Goal: Register for event/course

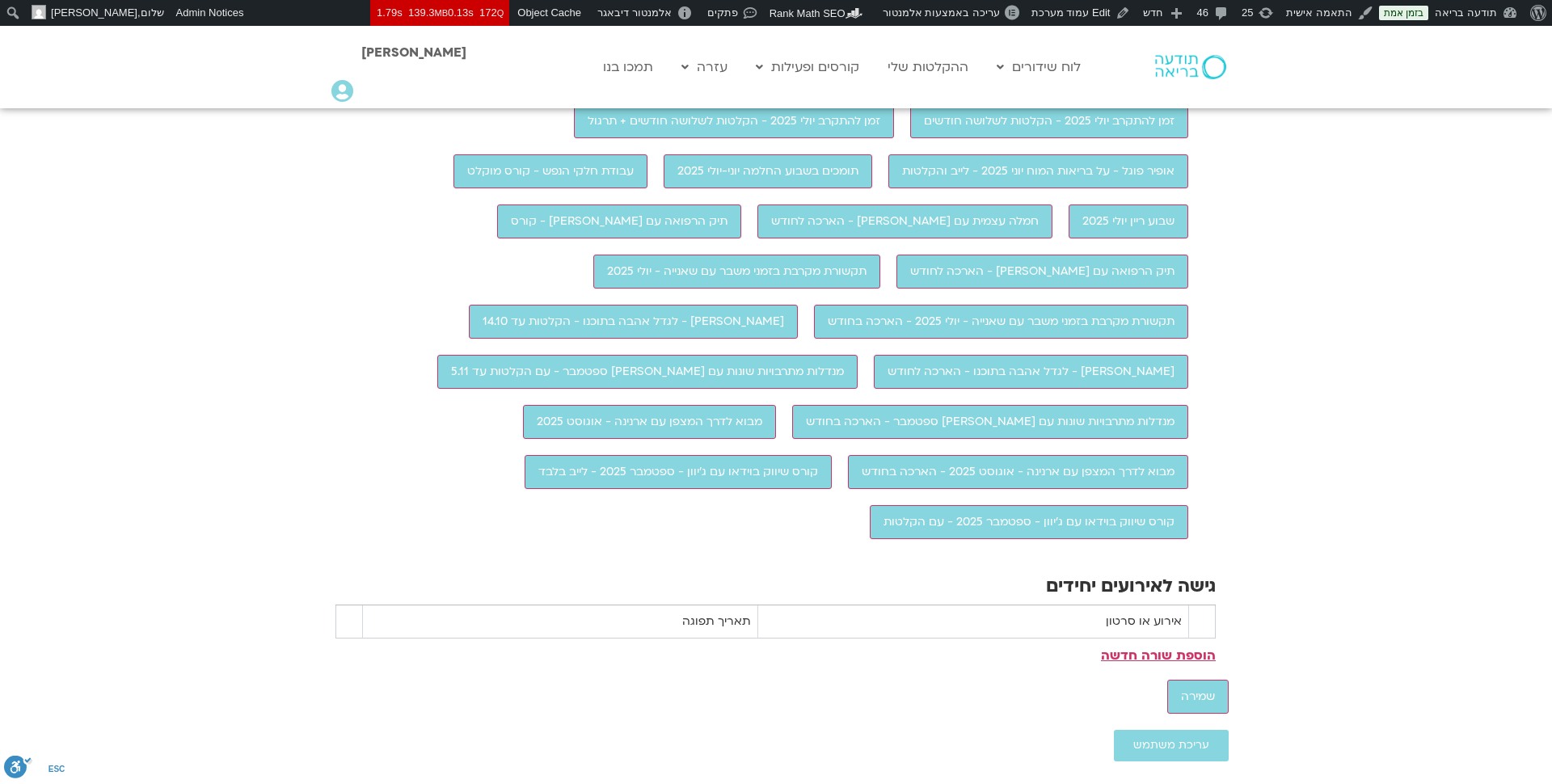
scroll to position [1563, 0]
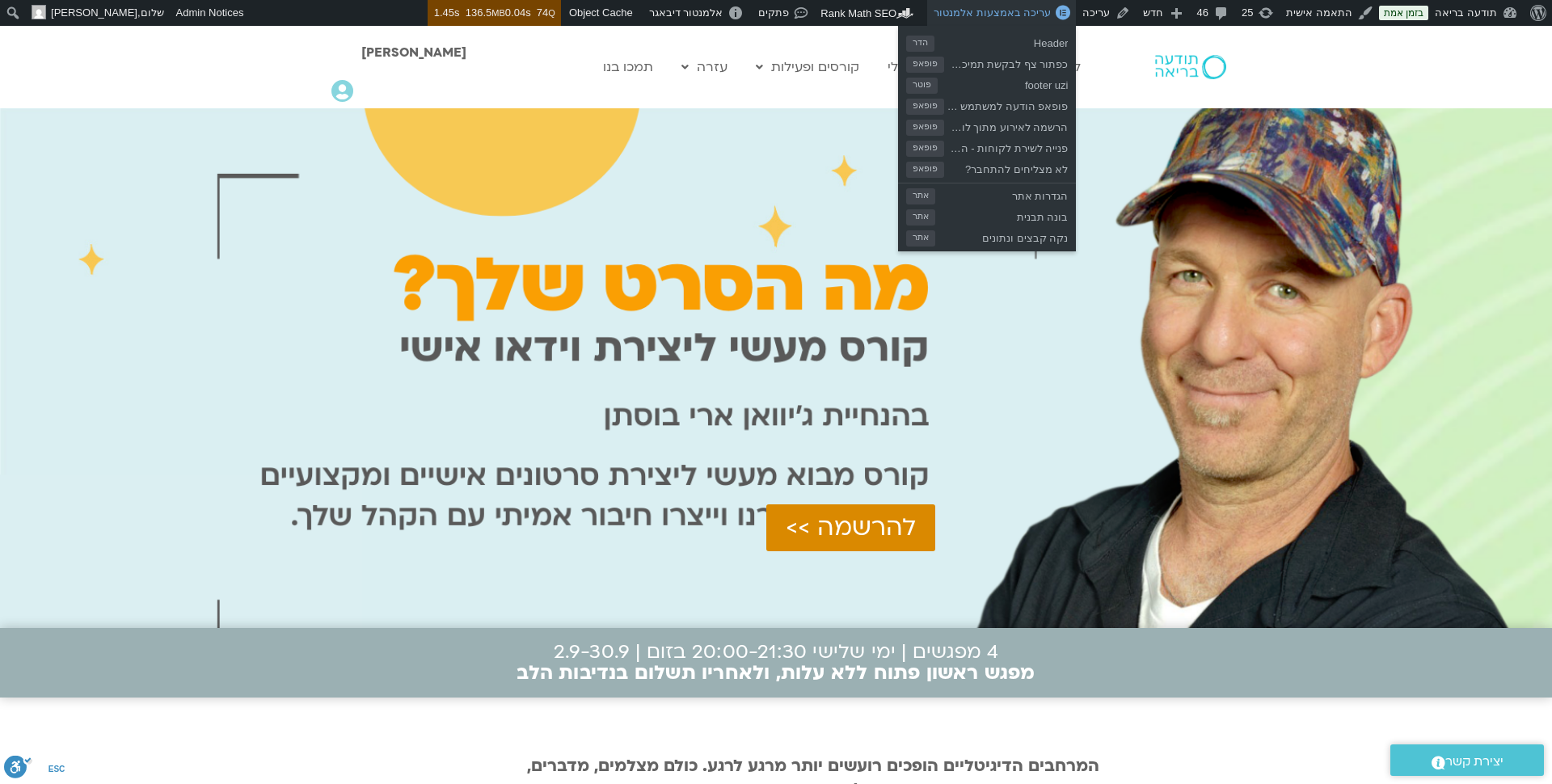
click at [1051, 9] on span "עריכה באמצעות אלמנטור" at bounding box center [992, 13] width 117 height 12
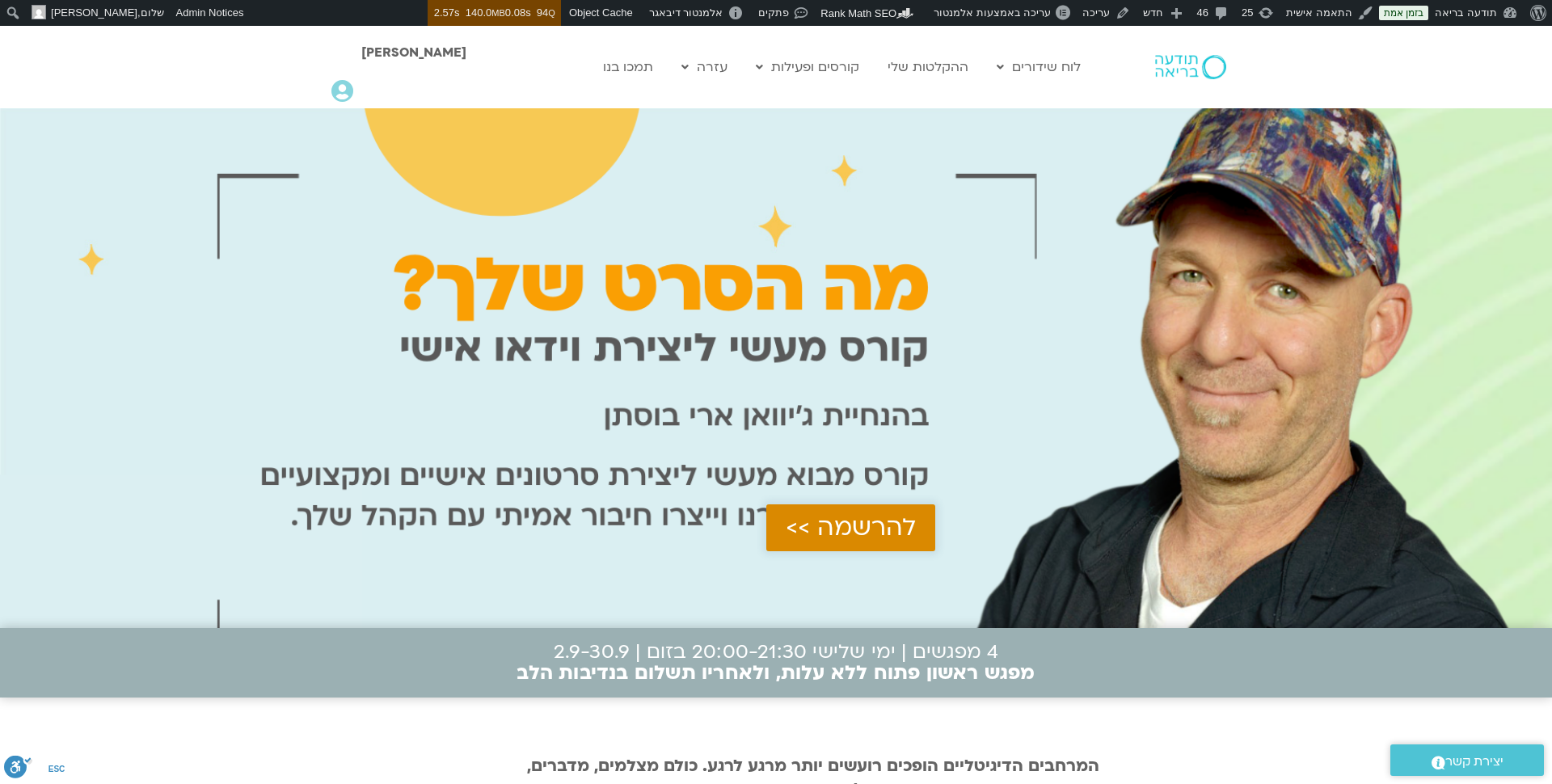
click at [902, 542] on span "להרשמה >>" at bounding box center [851, 527] width 130 height 27
click at [847, 542] on span "להרשמה >>" at bounding box center [851, 527] width 130 height 27
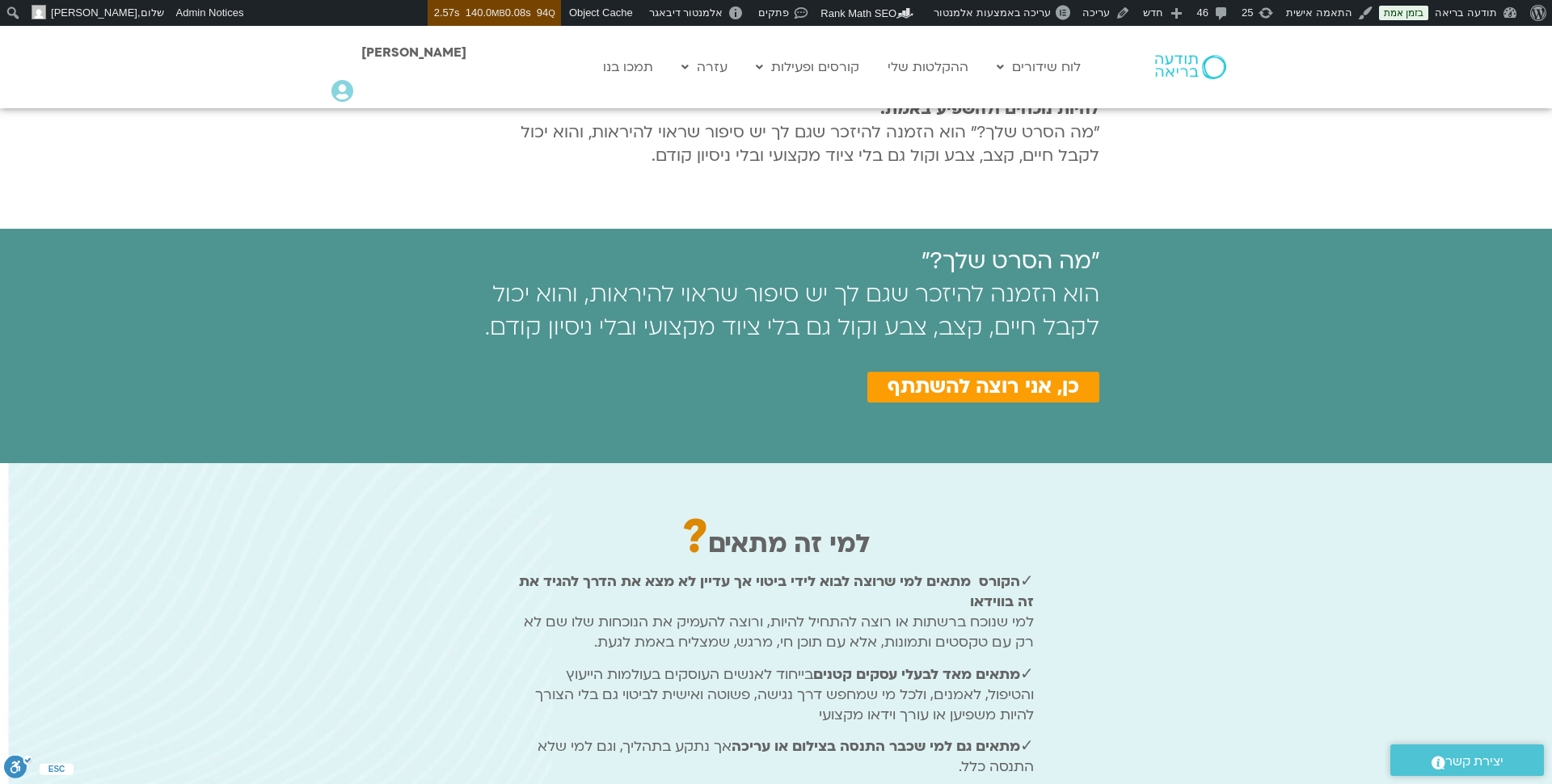
scroll to position [828, 0]
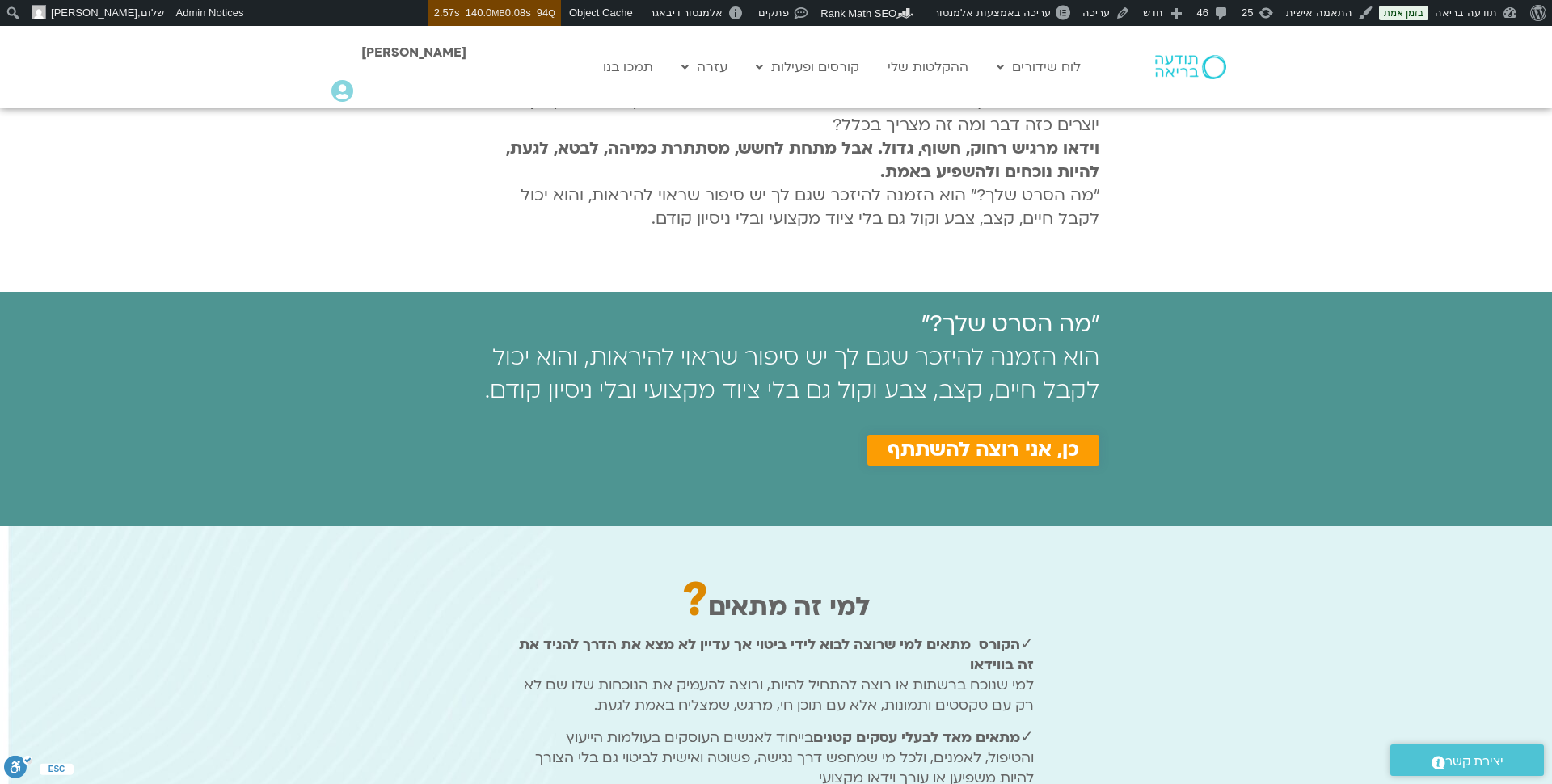
click at [964, 461] on span "כן, אני רוצה להשתתף" at bounding box center [983, 450] width 191 height 23
click at [964, 451] on span "כן, אני רוצה להשתתף" at bounding box center [983, 450] width 191 height 23
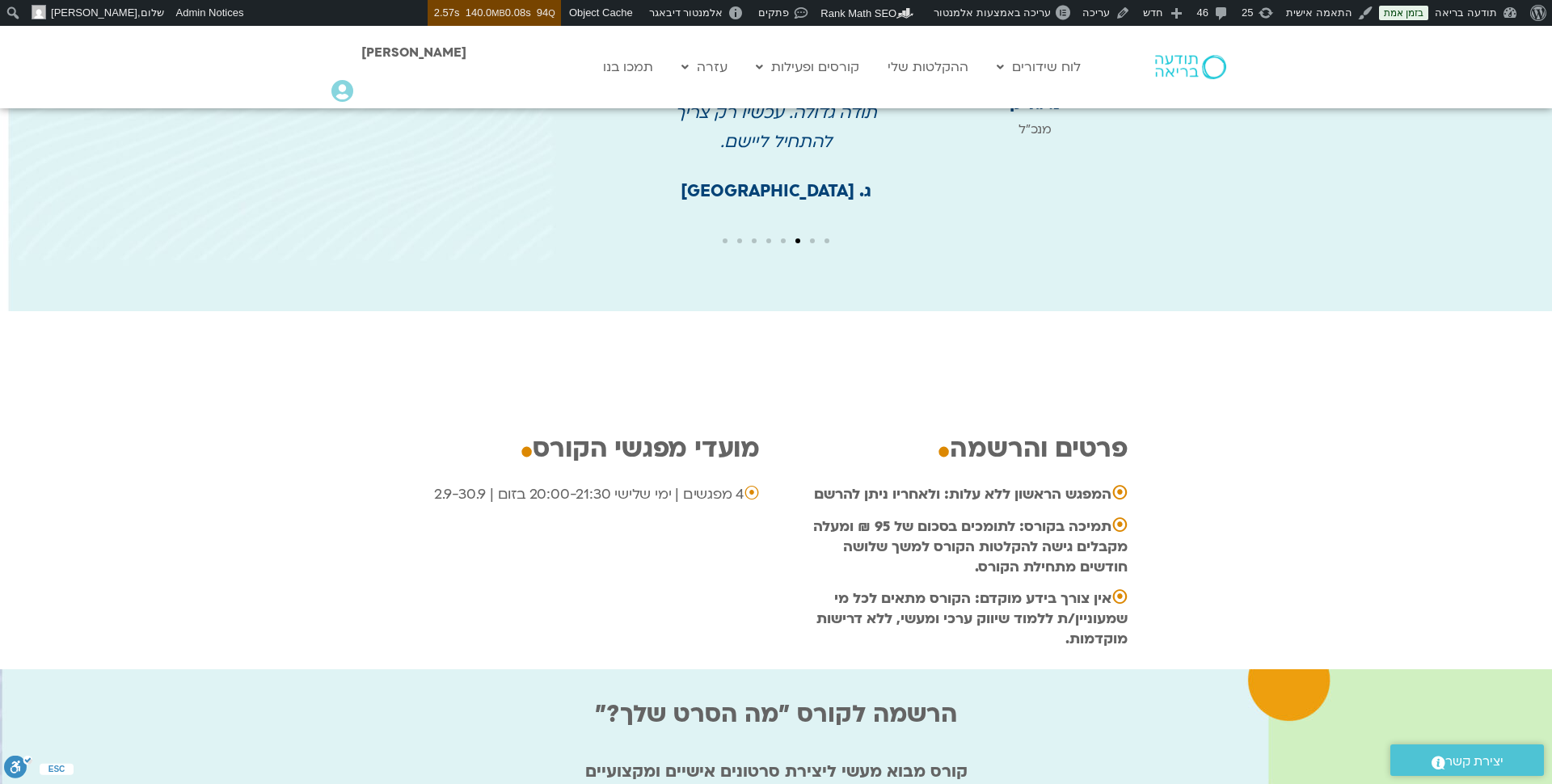
scroll to position [4784, 0]
click at [998, 14] on span "עריכה באמצעות אלמנטור" at bounding box center [992, 13] width 117 height 12
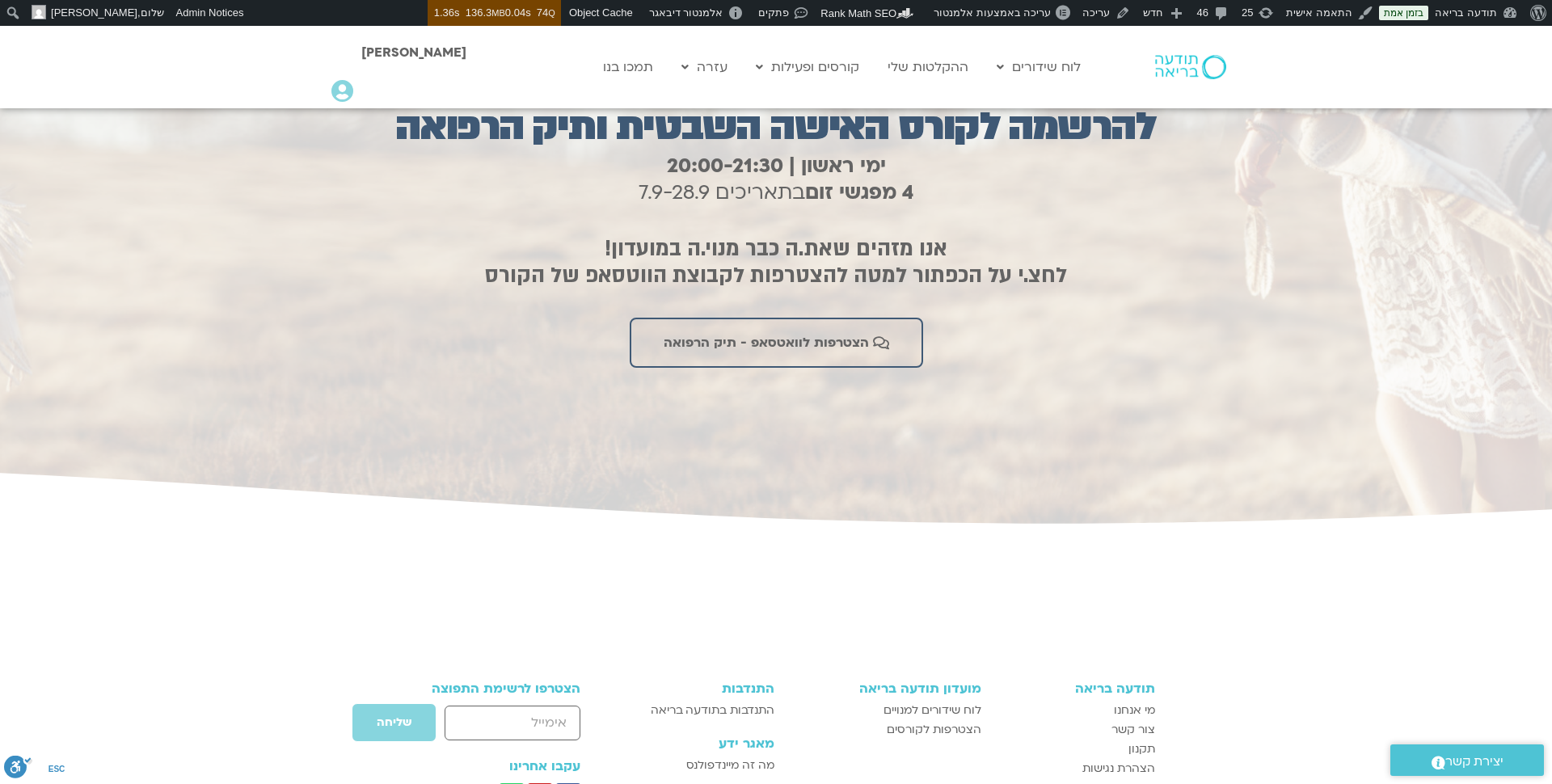
scroll to position [4712, 0]
